Goal: Find specific page/section: Find specific page/section

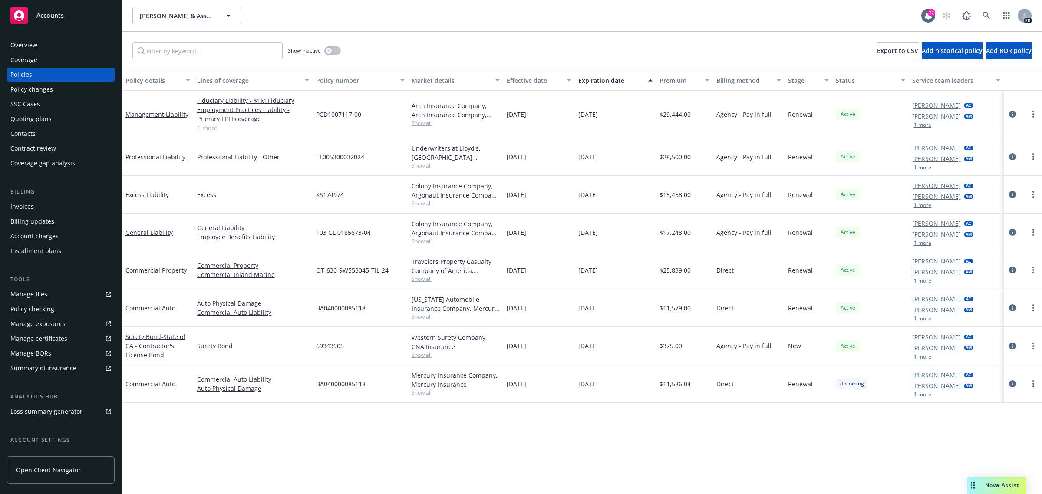
click at [56, 13] on span "Accounts" at bounding box center [49, 15] width 27 height 7
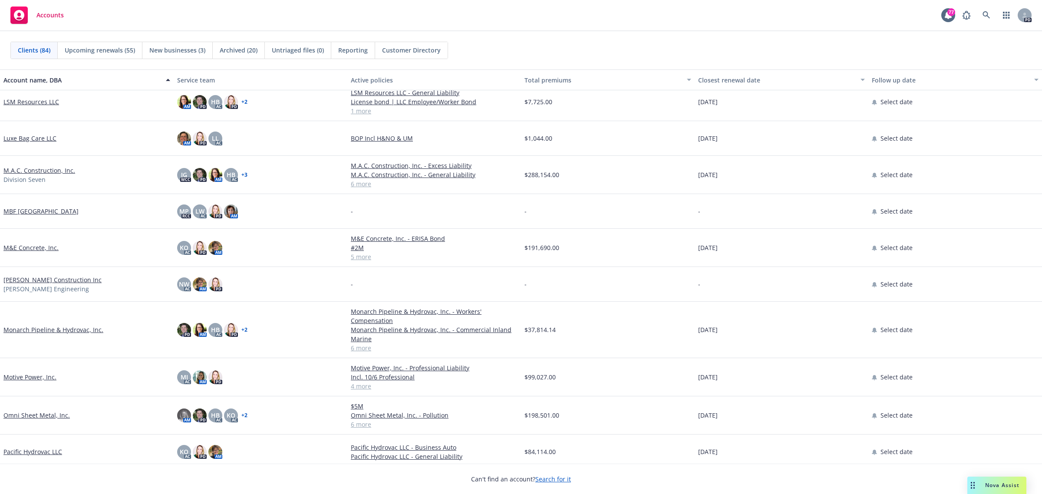
scroll to position [1954, 0]
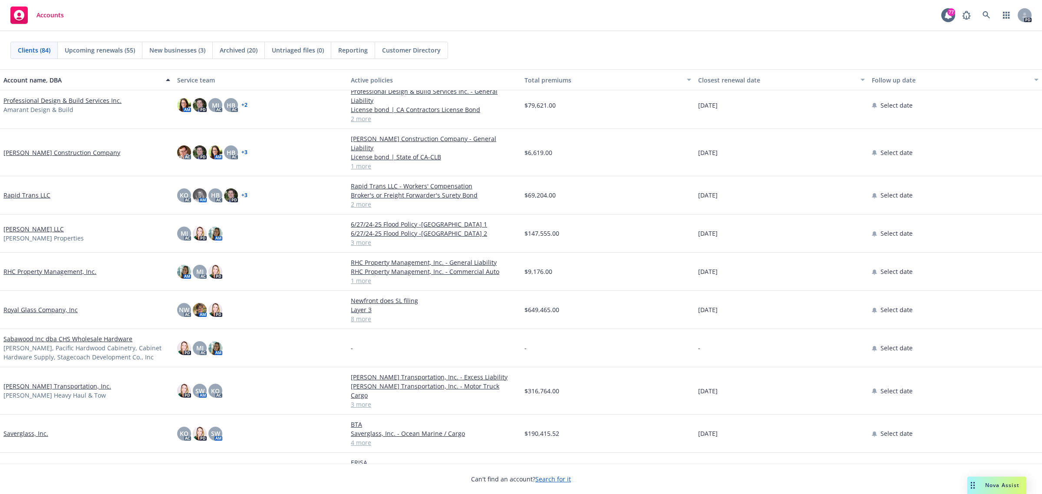
click at [35, 382] on link "[PERSON_NAME] Transportation, Inc." at bounding box center [57, 386] width 108 height 9
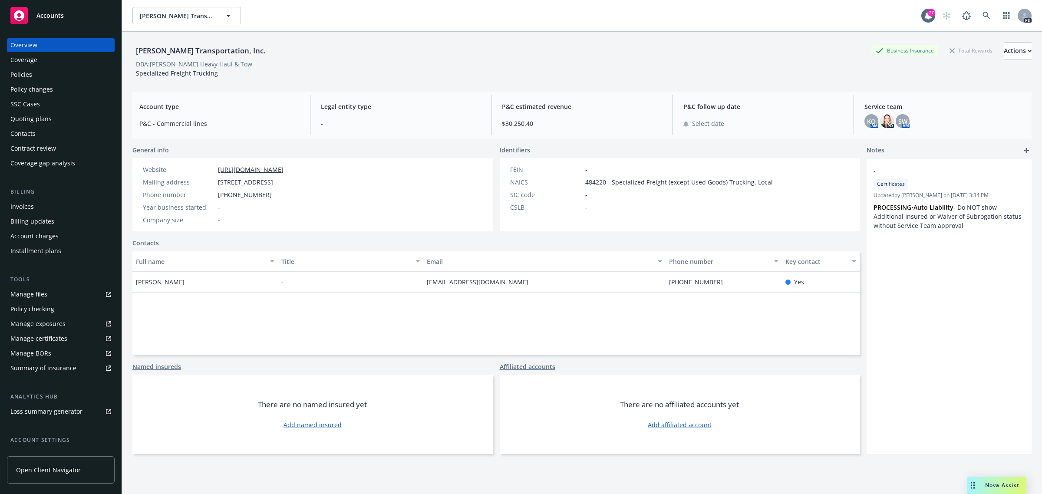
click at [25, 75] on div "Policies" at bounding box center [21, 75] width 22 height 14
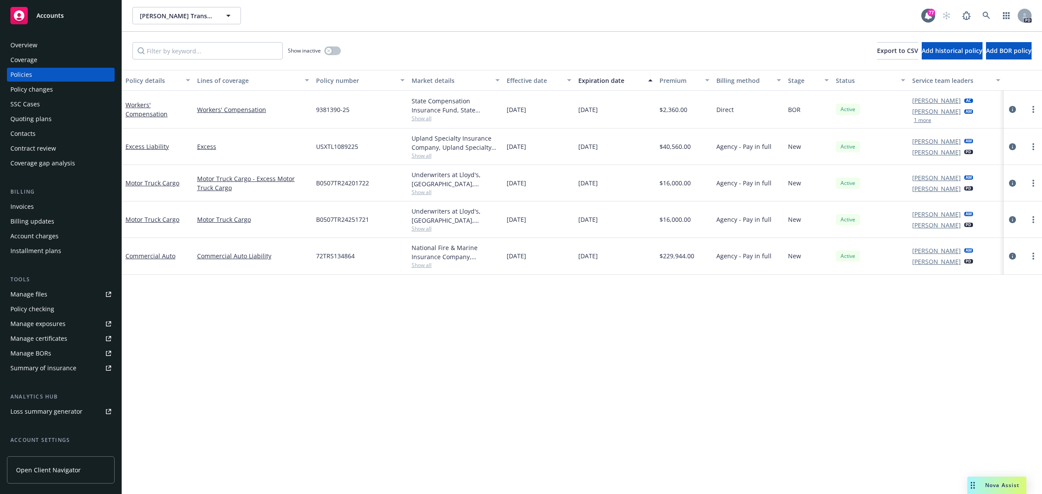
click at [42, 15] on span "Accounts" at bounding box center [49, 15] width 27 height 7
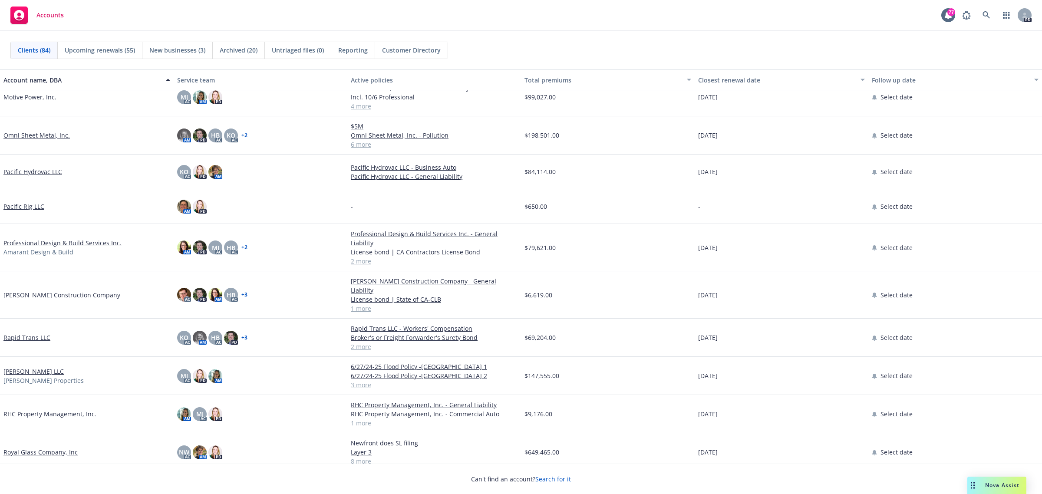
scroll to position [1846, 0]
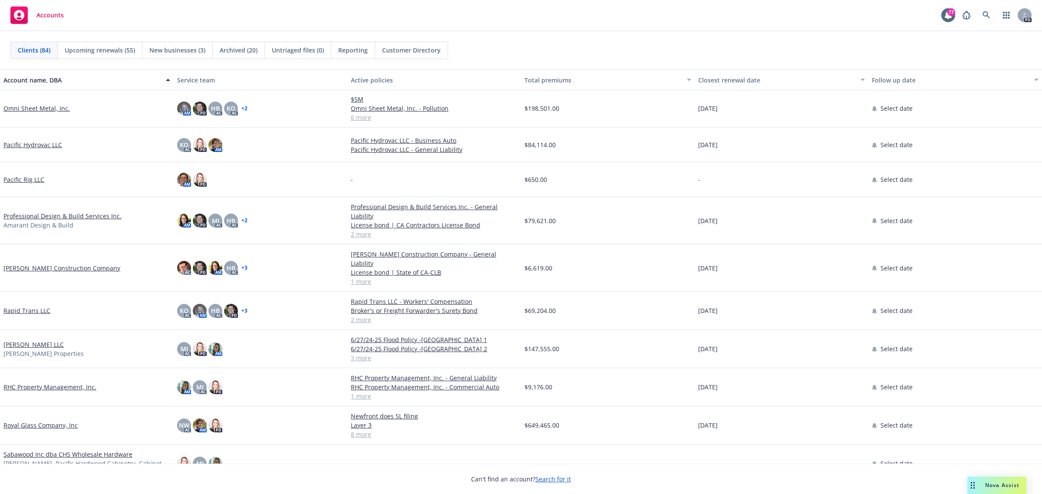
click at [37, 211] on link "Professional Design & Build Services Inc." at bounding box center [62, 215] width 118 height 9
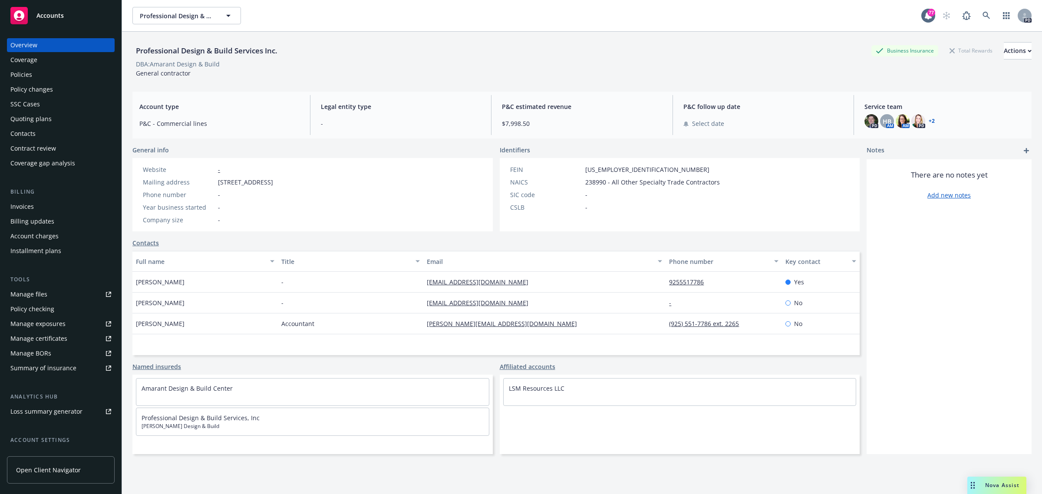
click at [20, 76] on div "Policies" at bounding box center [21, 75] width 22 height 14
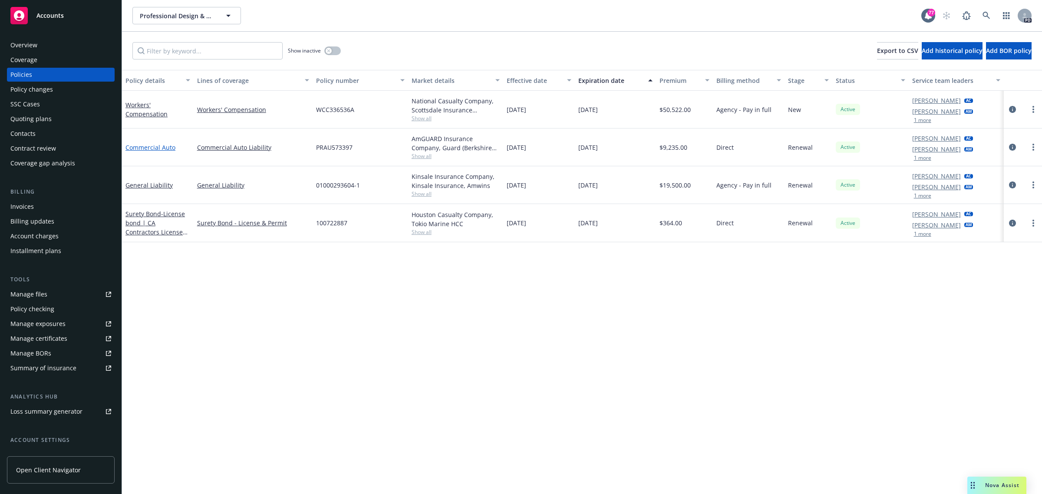
click at [140, 146] on link "Commercial Auto" at bounding box center [151, 147] width 50 height 8
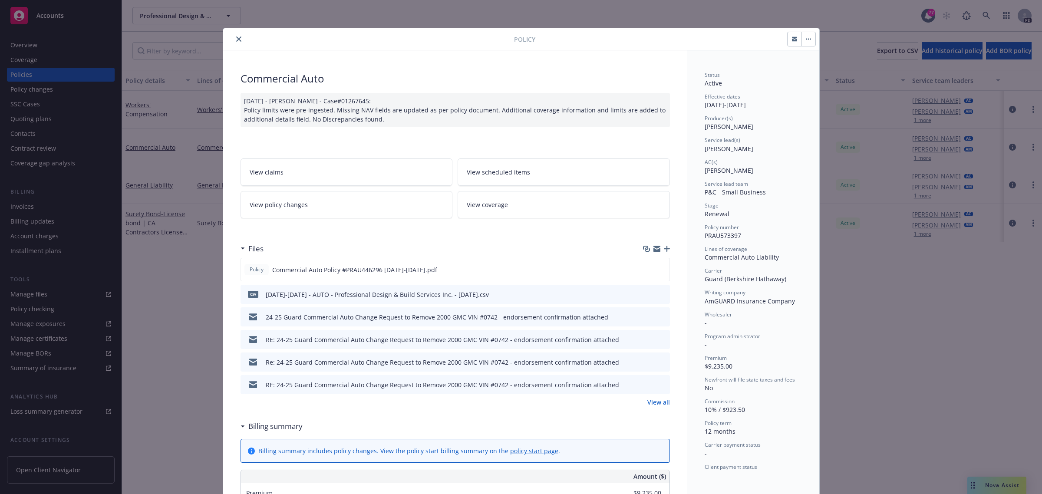
click at [496, 171] on span "View scheduled items" at bounding box center [498, 172] width 63 height 9
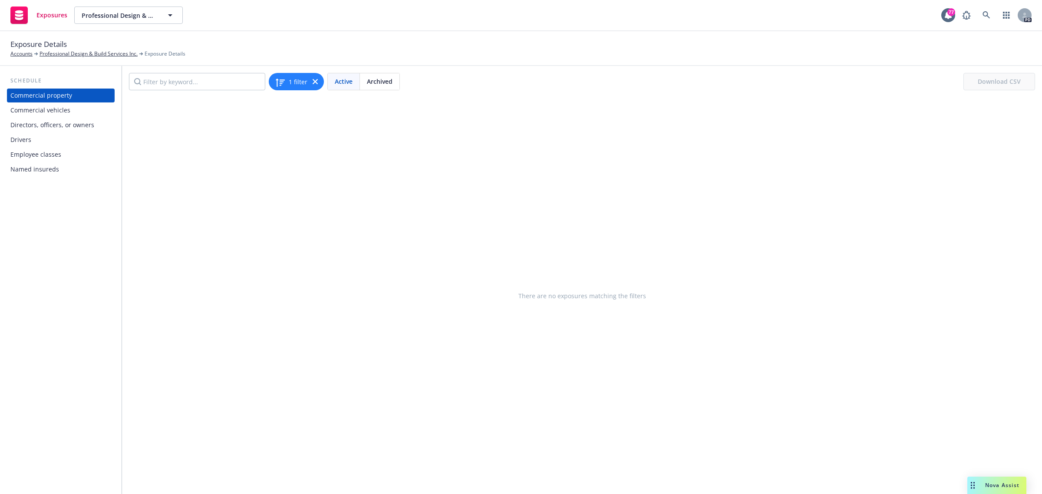
click at [24, 141] on div "Drivers" at bounding box center [20, 140] width 21 height 14
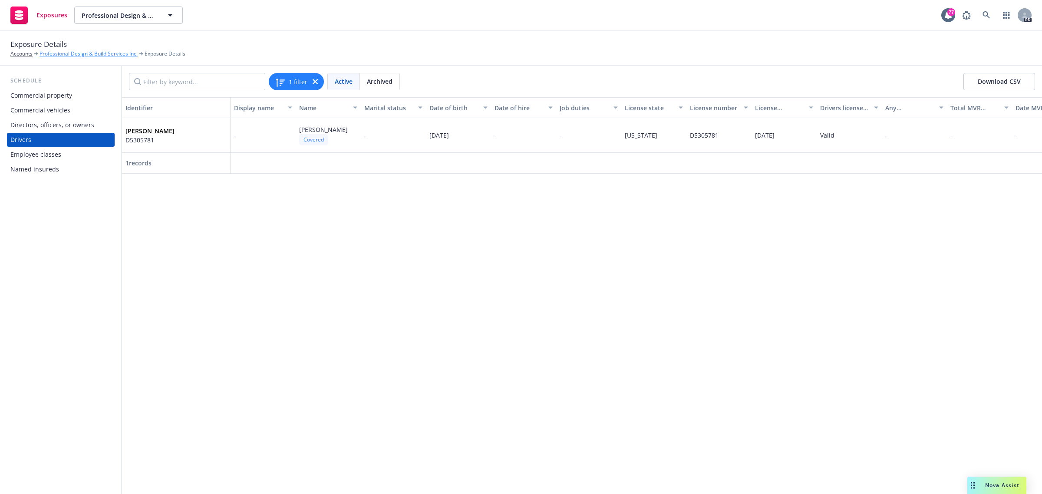
click at [53, 51] on link "Professional Design & Build Services Inc." at bounding box center [89, 54] width 98 height 8
